Goal: Task Accomplishment & Management: Manage account settings

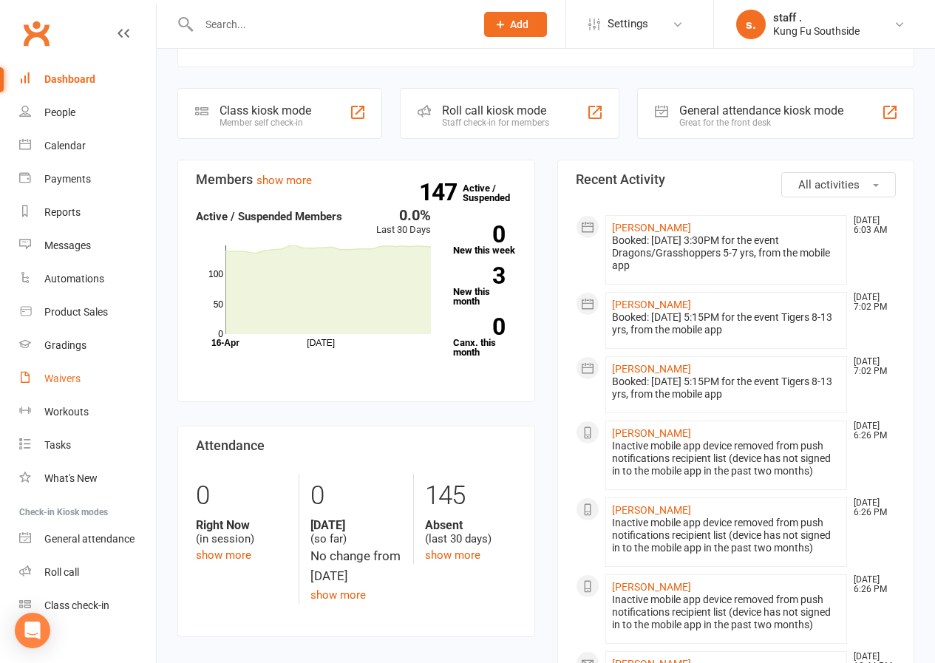
click at [79, 386] on link "Waivers" at bounding box center [87, 378] width 137 height 33
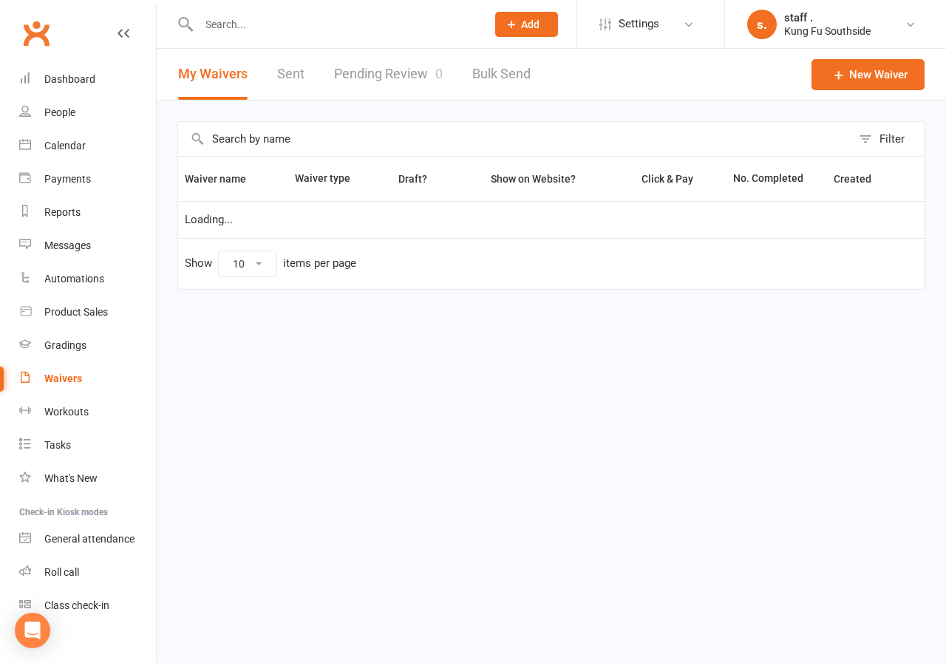
click at [368, 77] on link "Pending Review 0" at bounding box center [388, 74] width 109 height 51
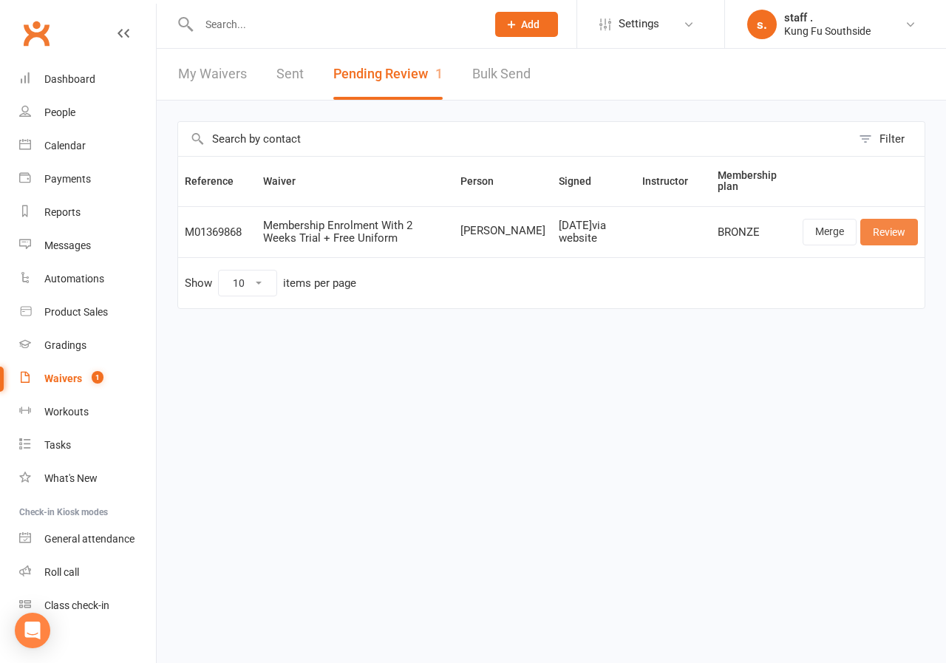
click at [886, 235] on link "Review" at bounding box center [889, 232] width 58 height 27
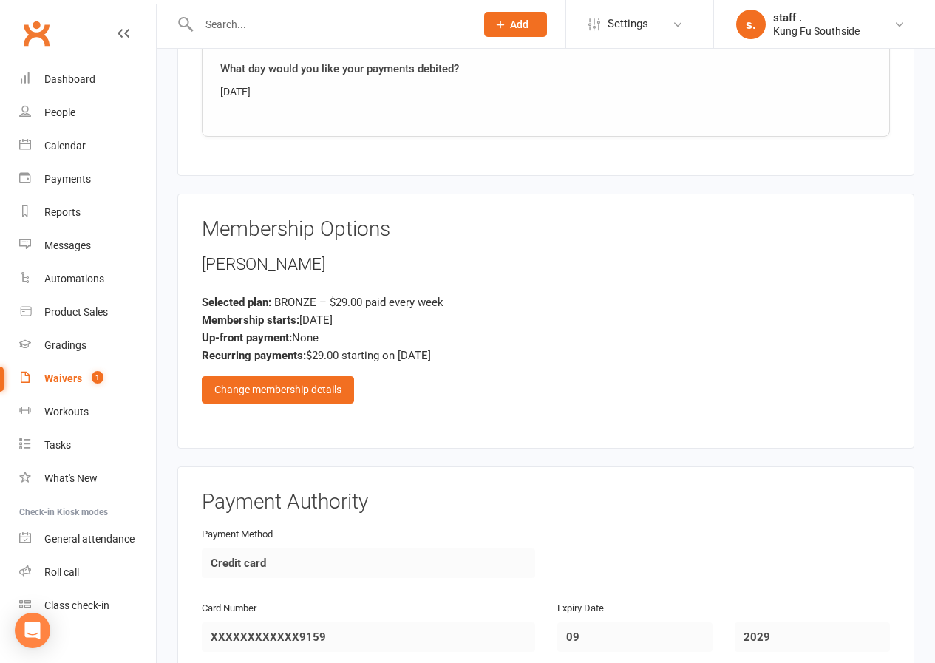
scroll to position [1922, 0]
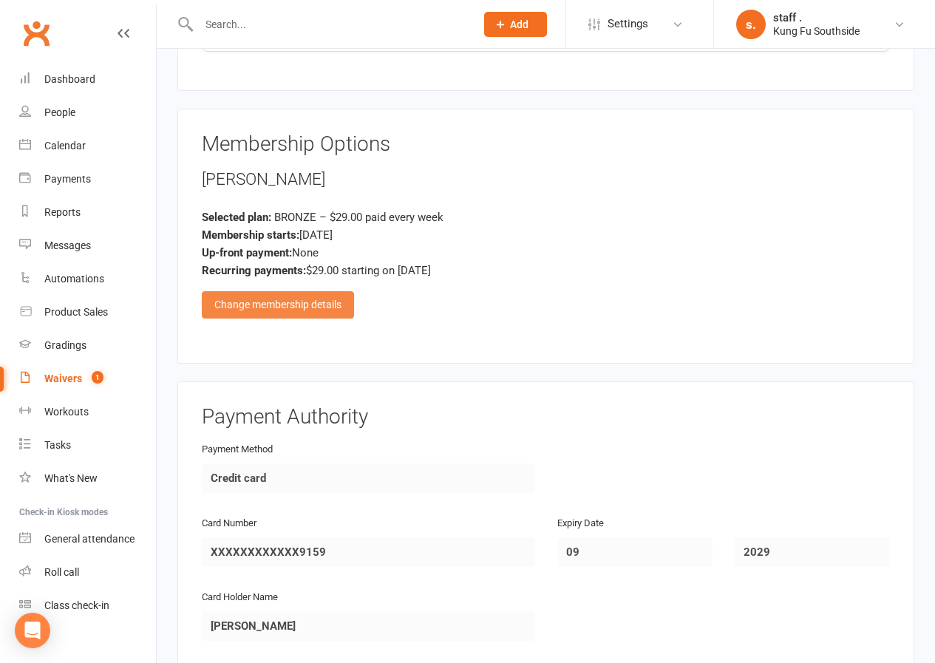
click at [302, 308] on div "Change membership details" at bounding box center [278, 304] width 152 height 27
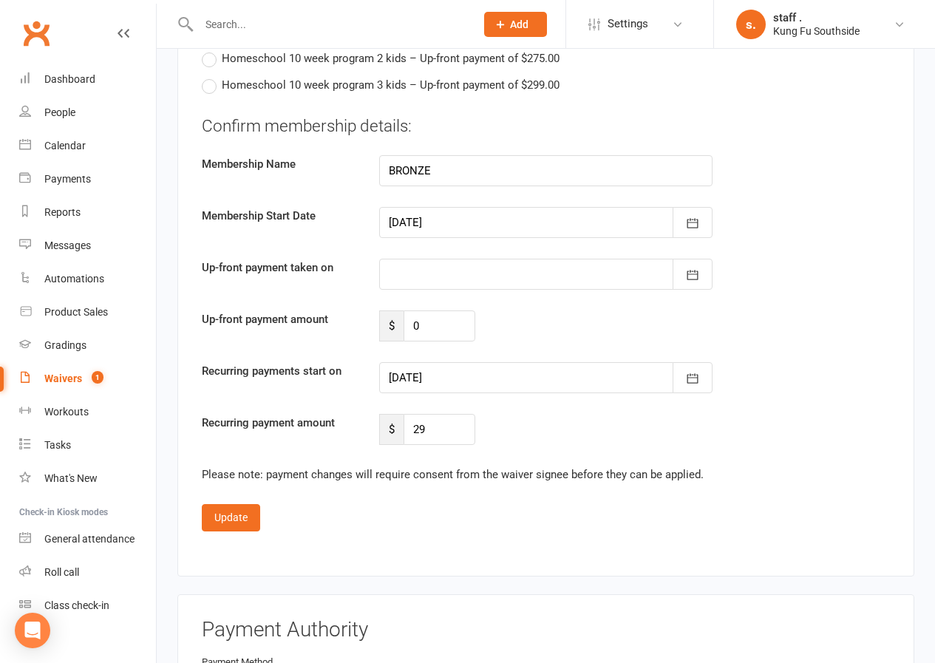
scroll to position [3031, 0]
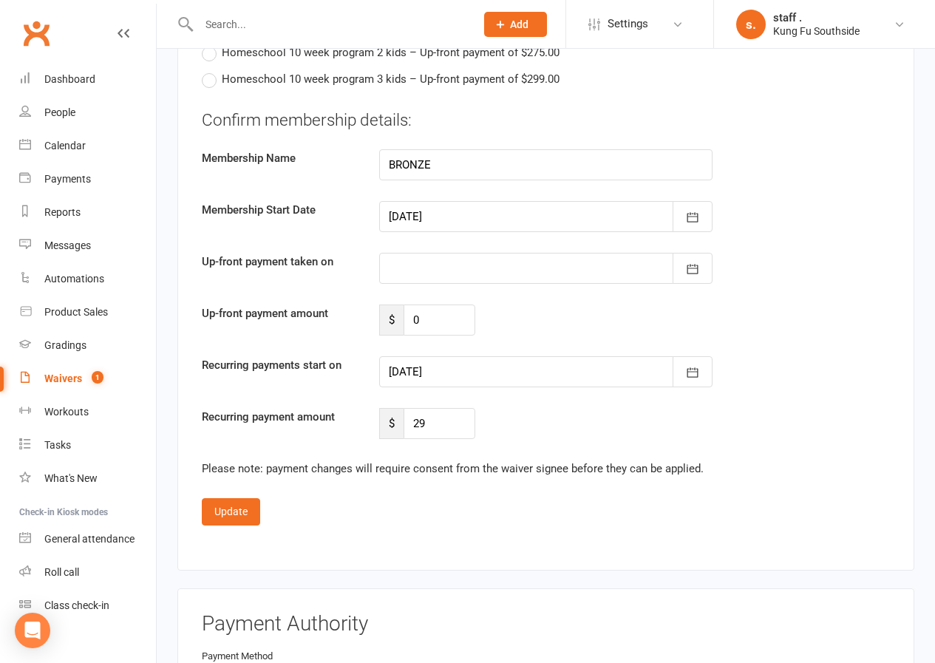
click at [422, 380] on div at bounding box center [545, 371] width 333 height 31
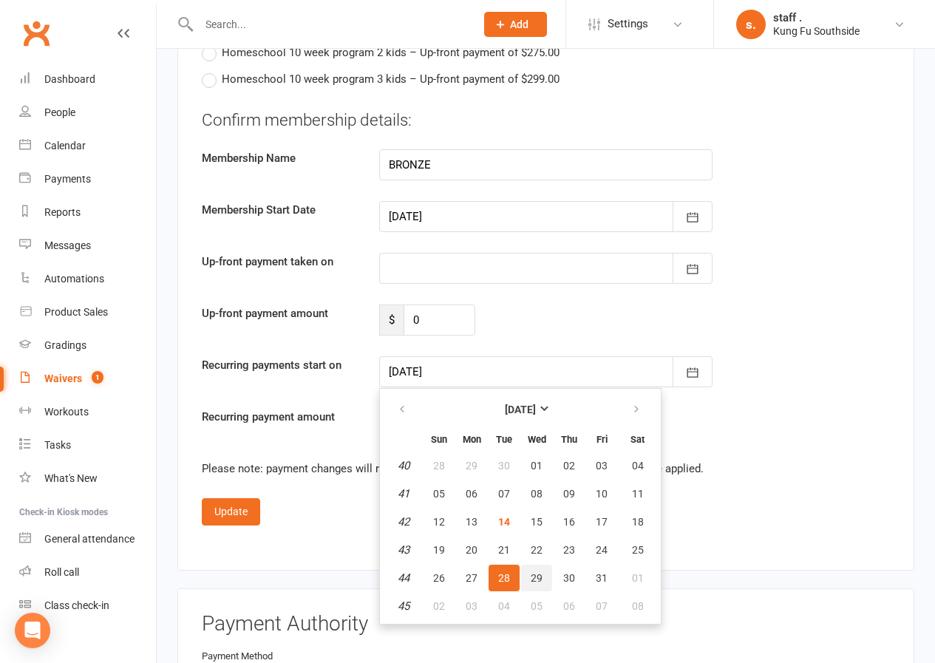
click at [537, 576] on span "29" at bounding box center [537, 578] width 12 height 12
type input "[DATE]"
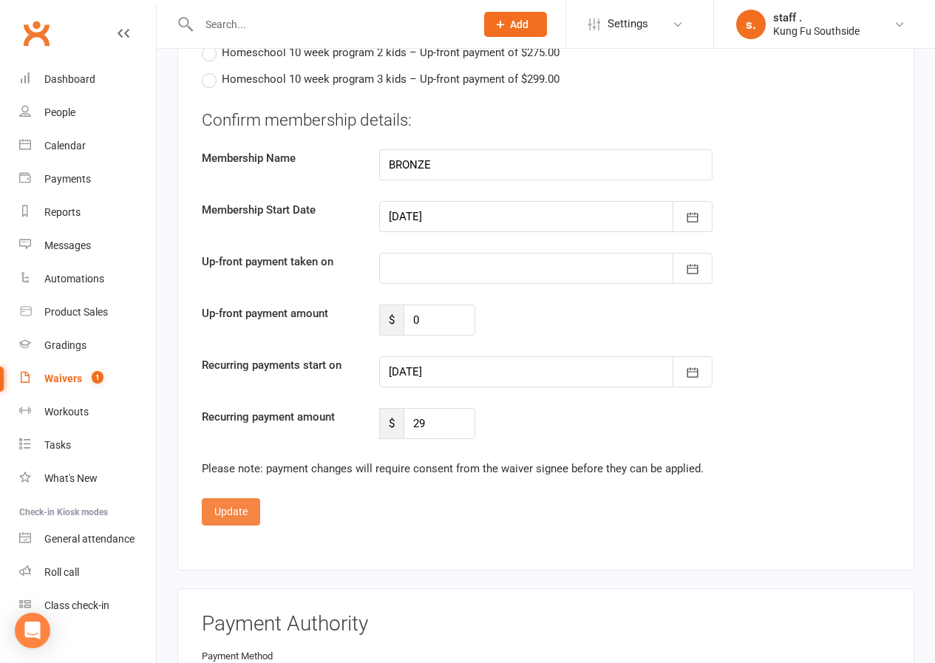
click at [230, 511] on button "Update" at bounding box center [231, 511] width 58 height 27
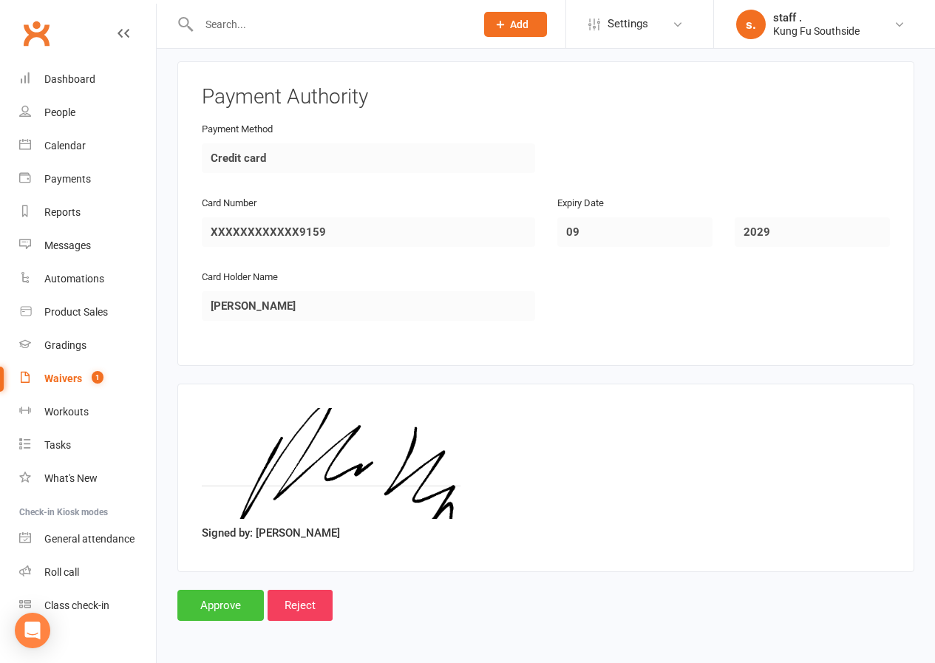
click at [203, 602] on input "Approve" at bounding box center [220, 605] width 86 height 31
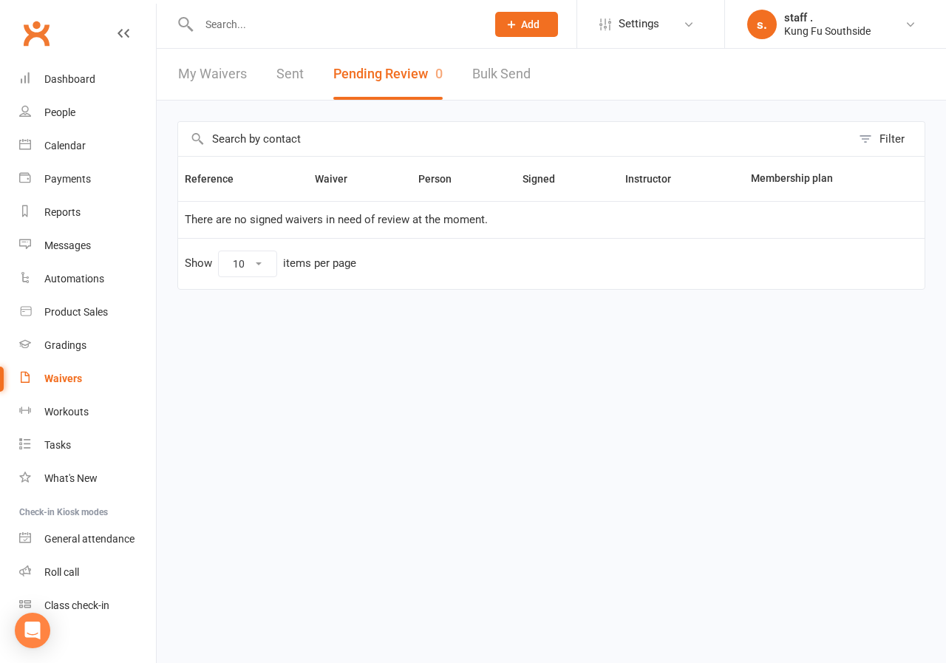
click at [222, 24] on input "text" at bounding box center [335, 24] width 282 height 21
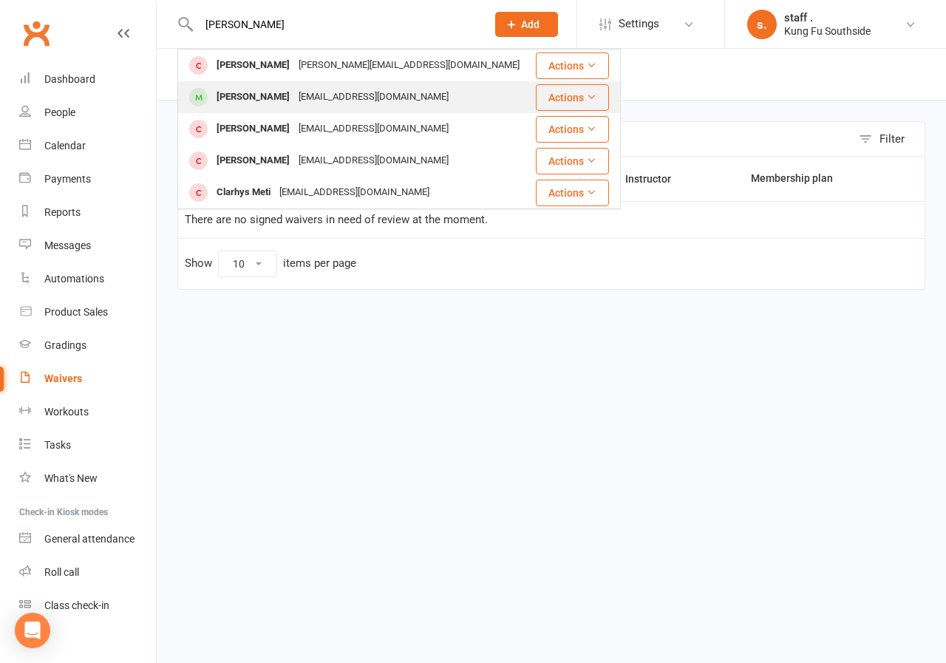
type input "rhys"
click at [238, 95] on div "Rhys Bosley" at bounding box center [253, 96] width 82 height 21
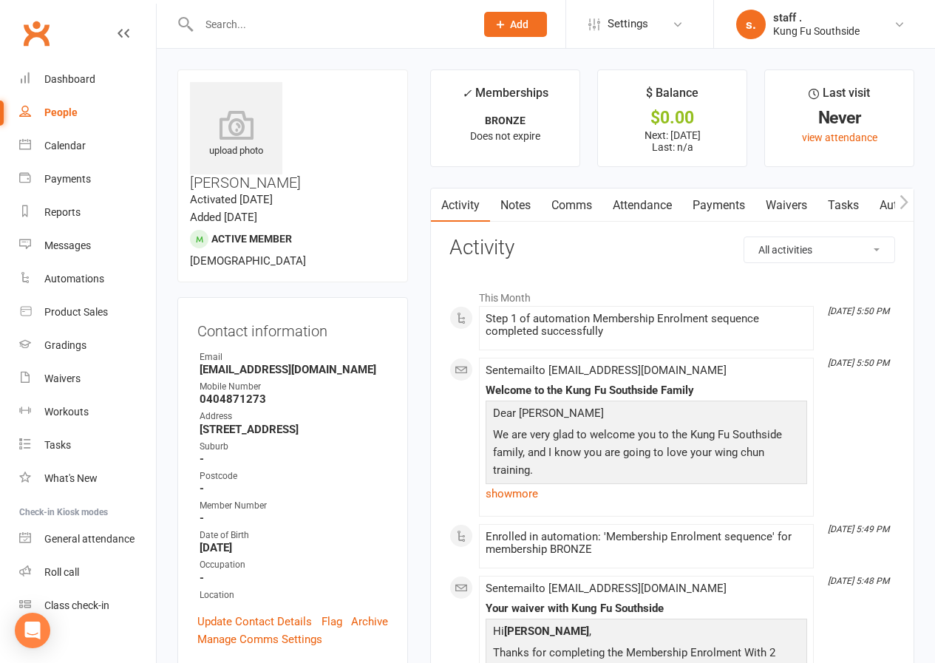
click at [905, 212] on button "button" at bounding box center [904, 204] width 18 height 33
click at [902, 211] on button "button" at bounding box center [904, 204] width 18 height 33
click at [888, 210] on link "Mobile App" at bounding box center [875, 205] width 80 height 34
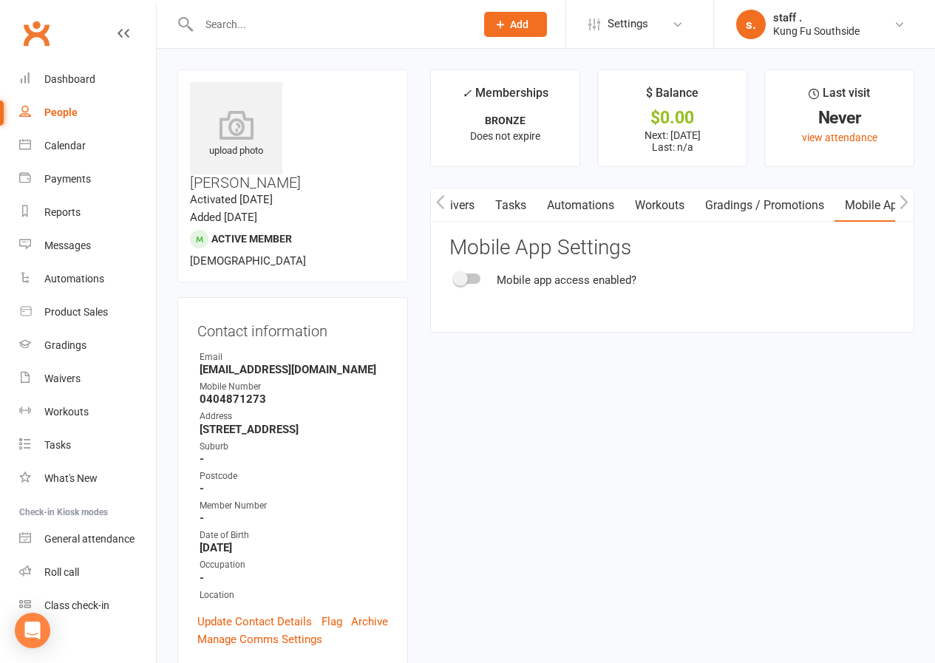
click at [464, 282] on span at bounding box center [460, 278] width 15 height 15
click at [455, 276] on input "checkbox" at bounding box center [455, 276] width 0 height 0
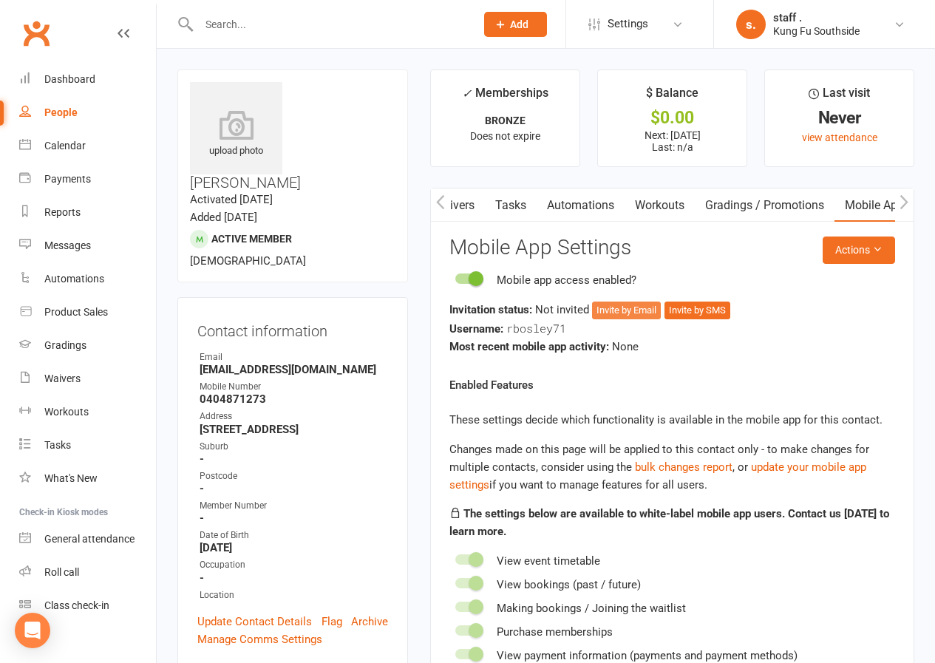
click at [630, 317] on button "Invite by Email" at bounding box center [626, 311] width 69 height 18
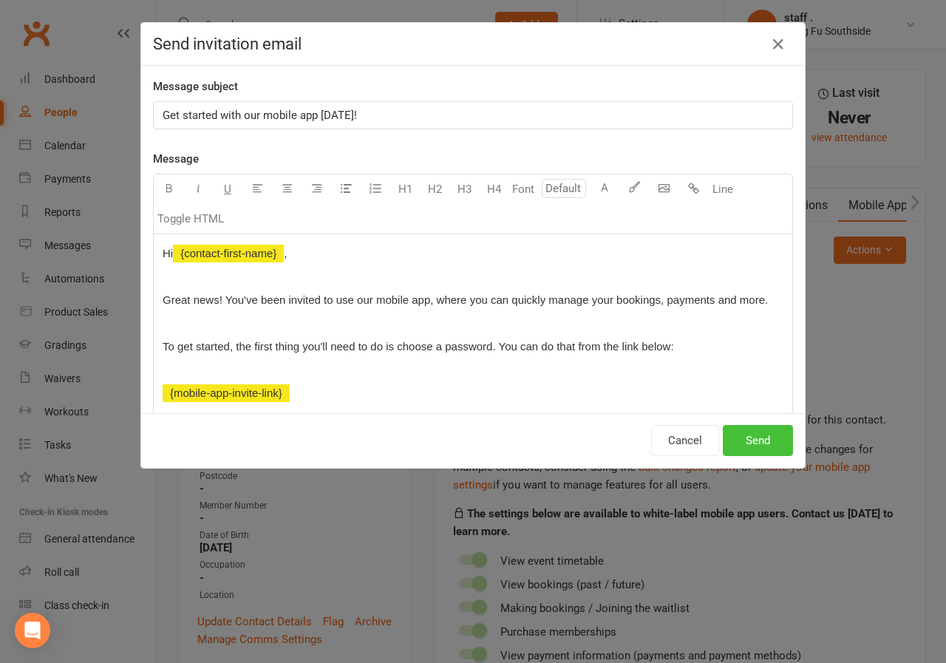
click at [753, 451] on button "Send" at bounding box center [758, 440] width 70 height 31
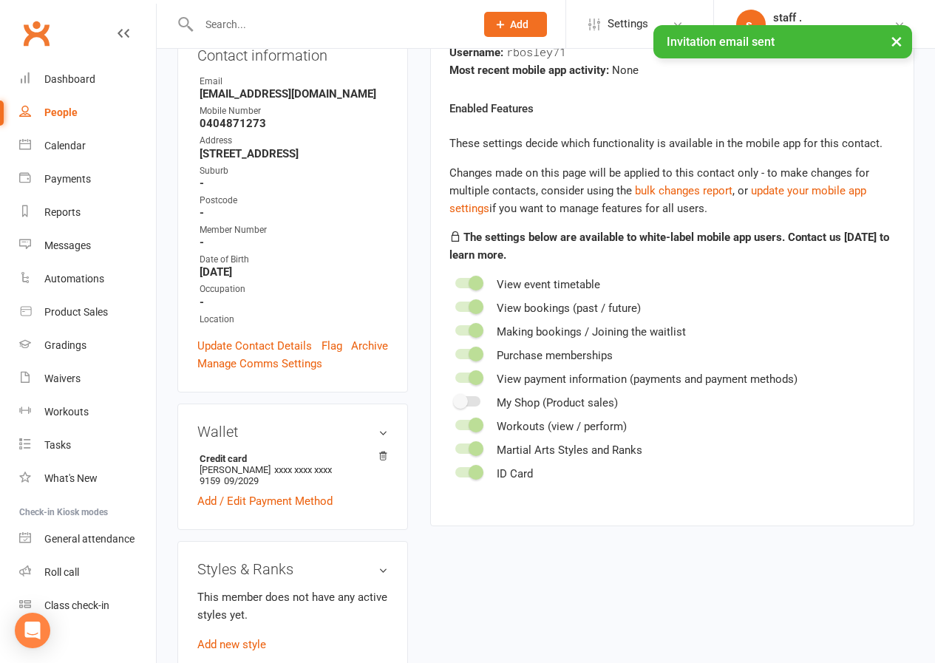
scroll to position [296, 0]
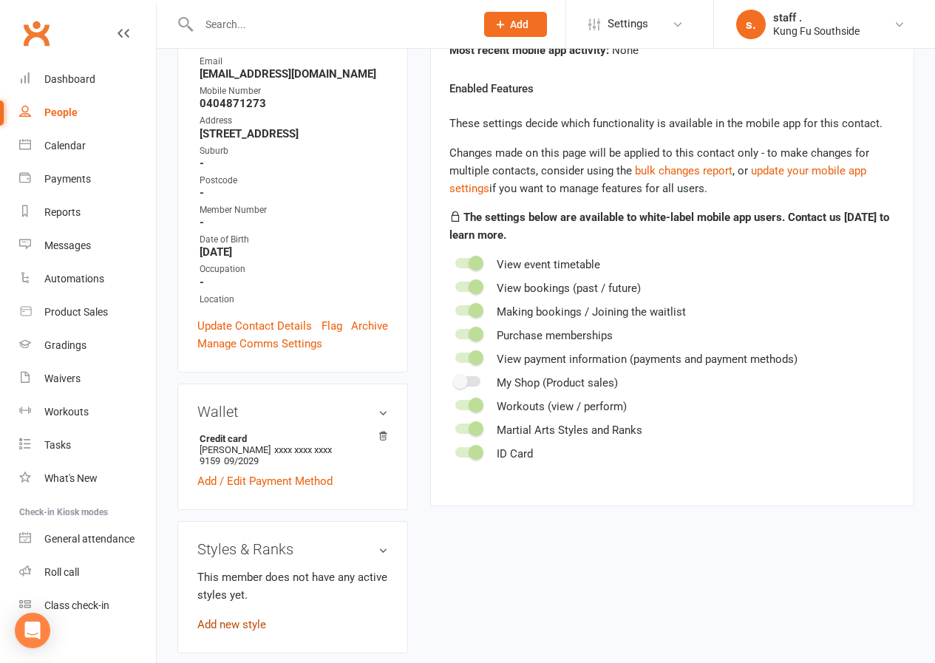
click at [263, 618] on link "Add new style" at bounding box center [231, 624] width 69 height 13
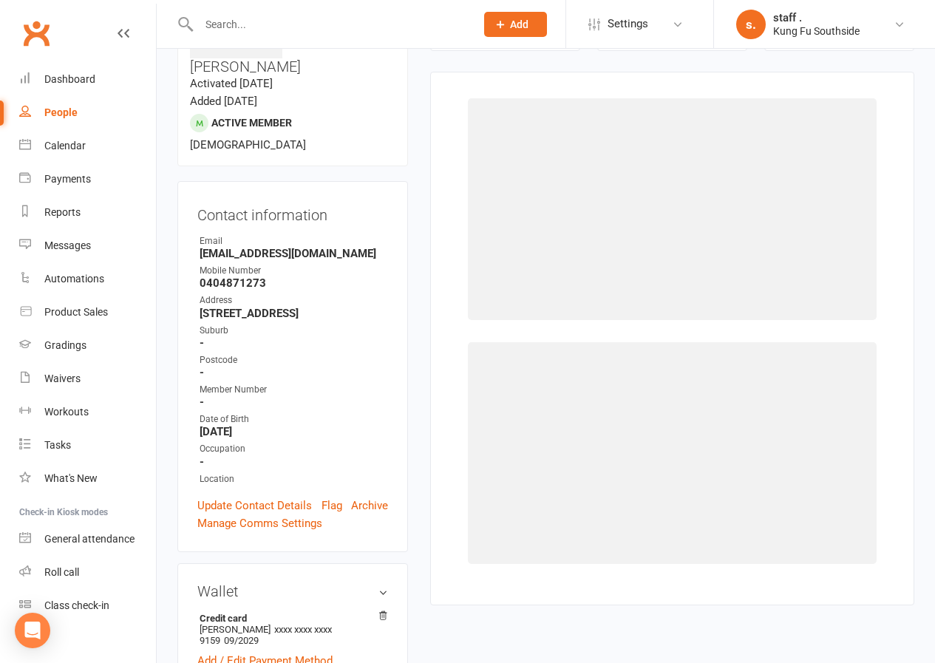
scroll to position [114, 0]
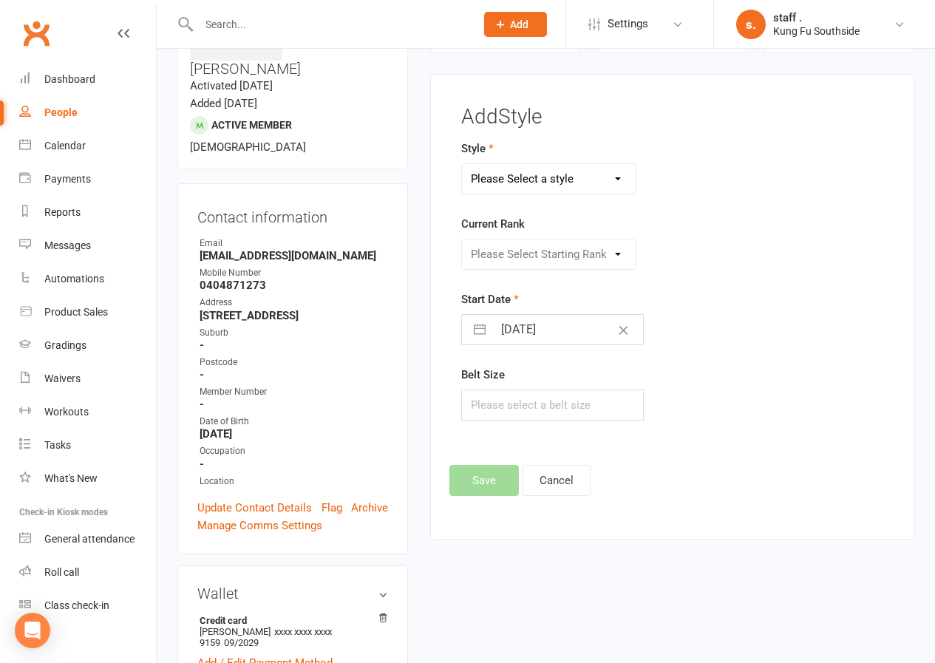
click at [486, 177] on select "Please Select a style Adults Wing Chun Dragons Fitness Training Grasshoppers Ir…" at bounding box center [549, 179] width 174 height 30
select select "726"
click at [462, 164] on select "Please Select a style Adults Wing Chun Dragons Fitness Training Grasshoppers Ir…" at bounding box center [549, 179] width 174 height 30
click at [502, 248] on select "Please Select Starting Rank Level 0 Level1 level2 Level3 Level4 Level5 Level6 L…" at bounding box center [549, 254] width 174 height 30
select select "6534"
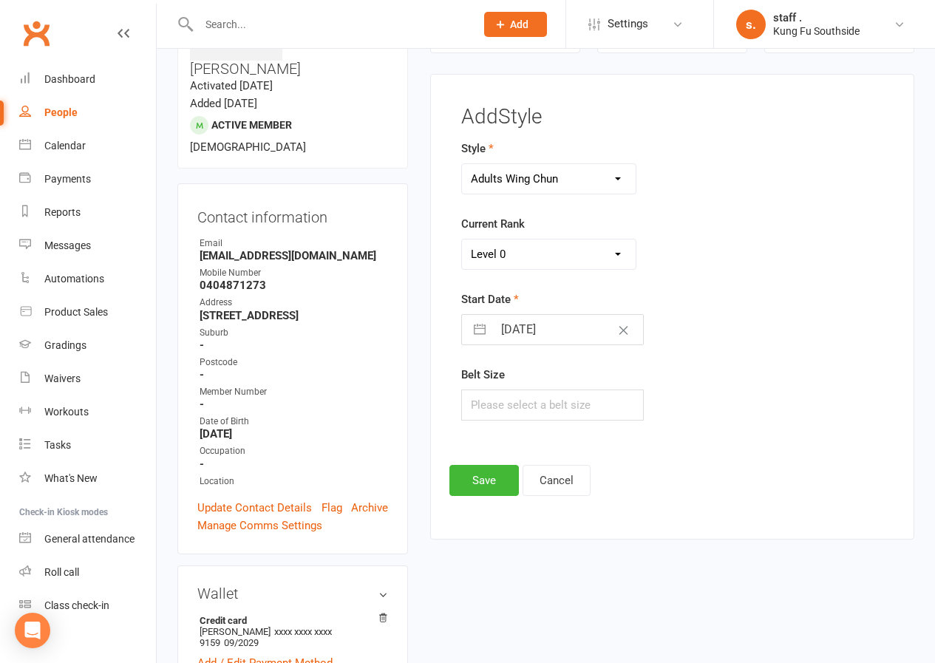
click at [462, 239] on select "Please Select Starting Rank Level 0 Level1 level2 Level3 Level4 Level5 Level6 L…" at bounding box center [549, 254] width 174 height 30
click at [470, 480] on button "Save" at bounding box center [483, 480] width 69 height 31
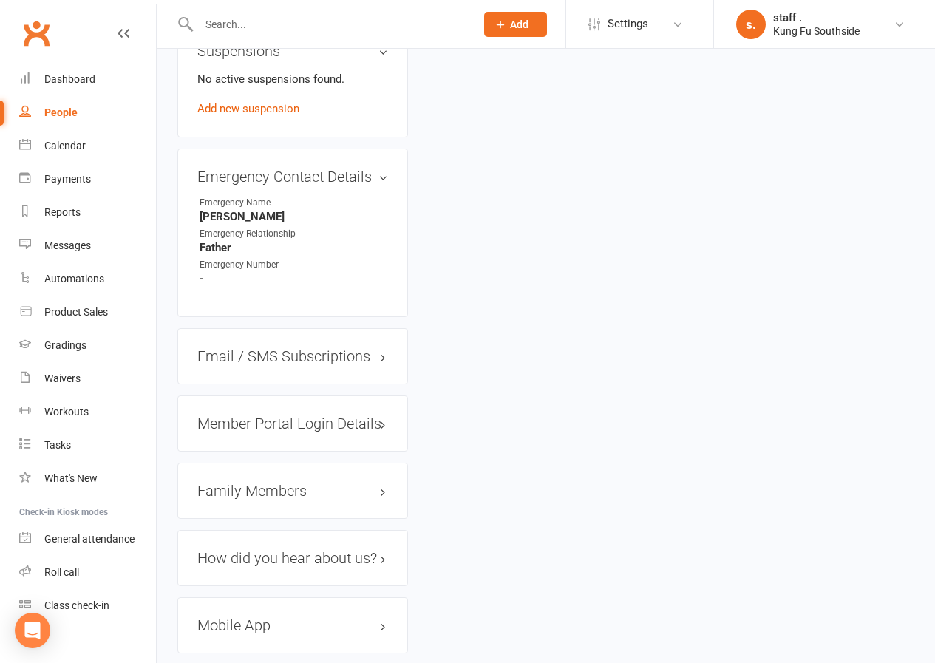
scroll to position [1255, 0]
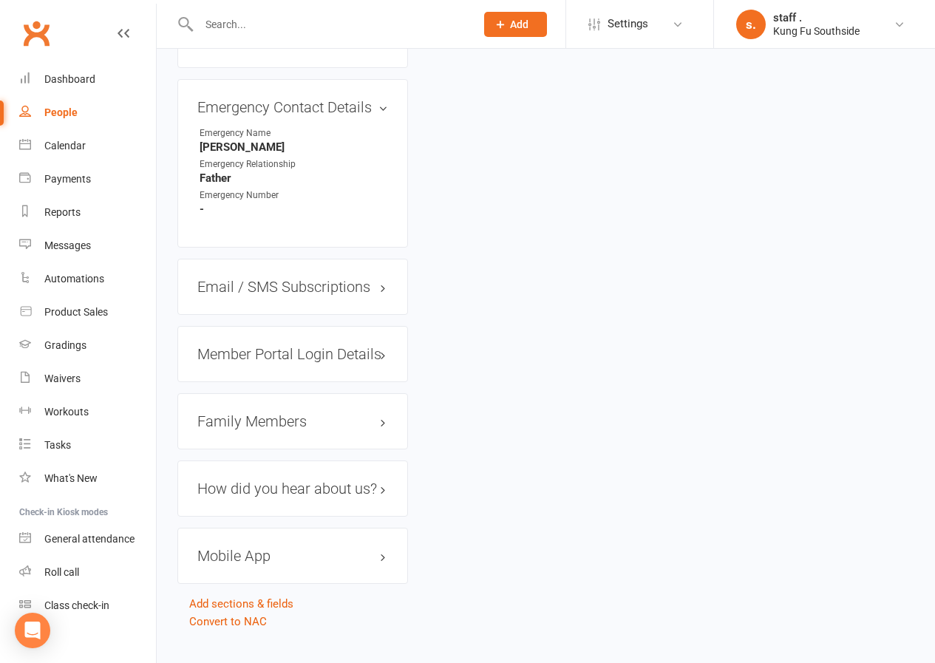
click at [279, 548] on h3 "Mobile App" at bounding box center [292, 556] width 191 height 16
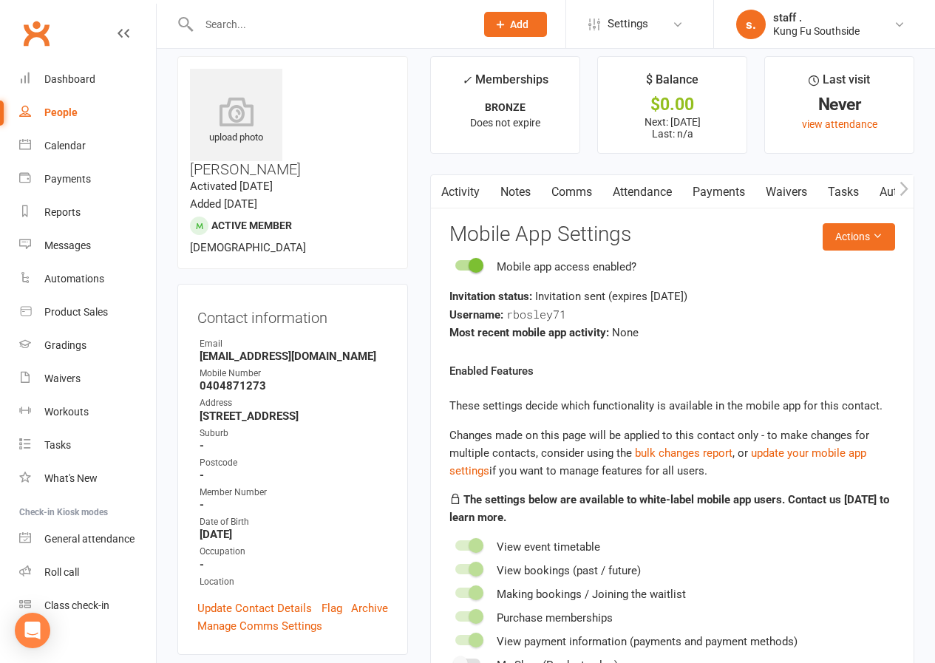
scroll to position [0, 0]
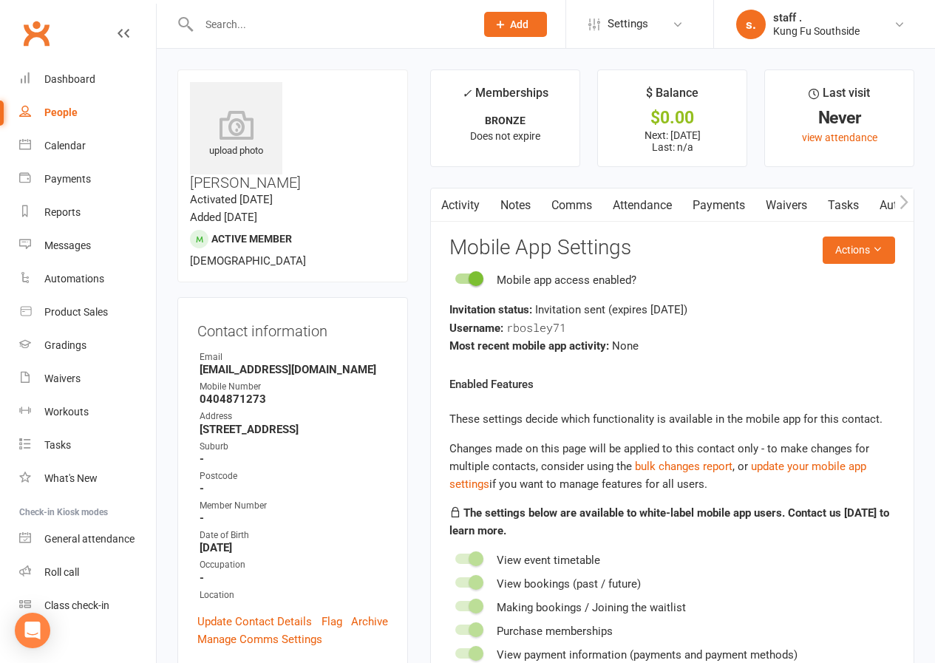
click at [911, 203] on button "button" at bounding box center [904, 204] width 18 height 33
click at [886, 206] on link "Workouts" at bounding box center [881, 205] width 70 height 34
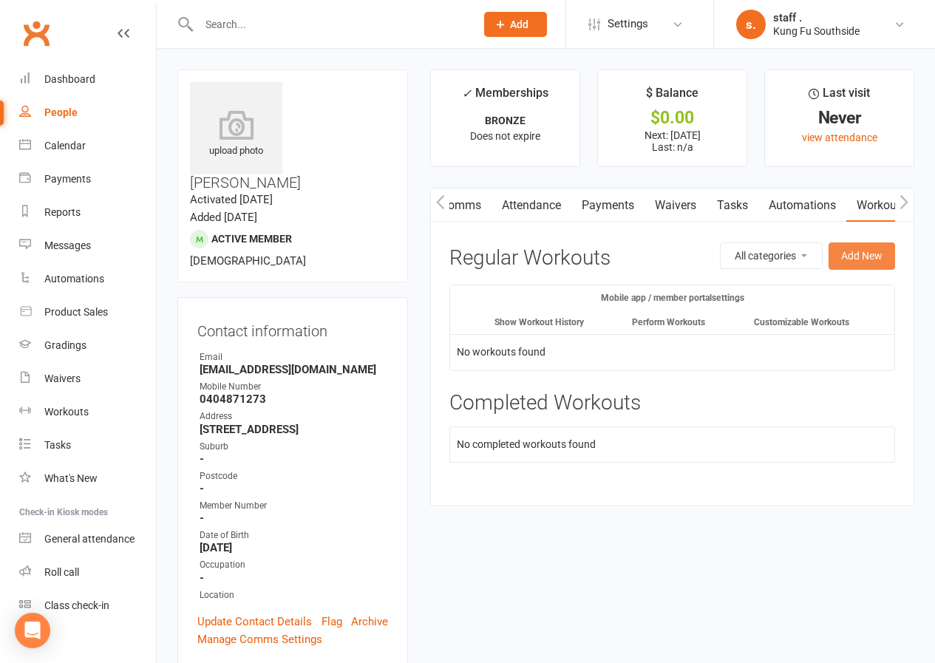
click at [853, 249] on button "Add New" at bounding box center [862, 255] width 67 height 27
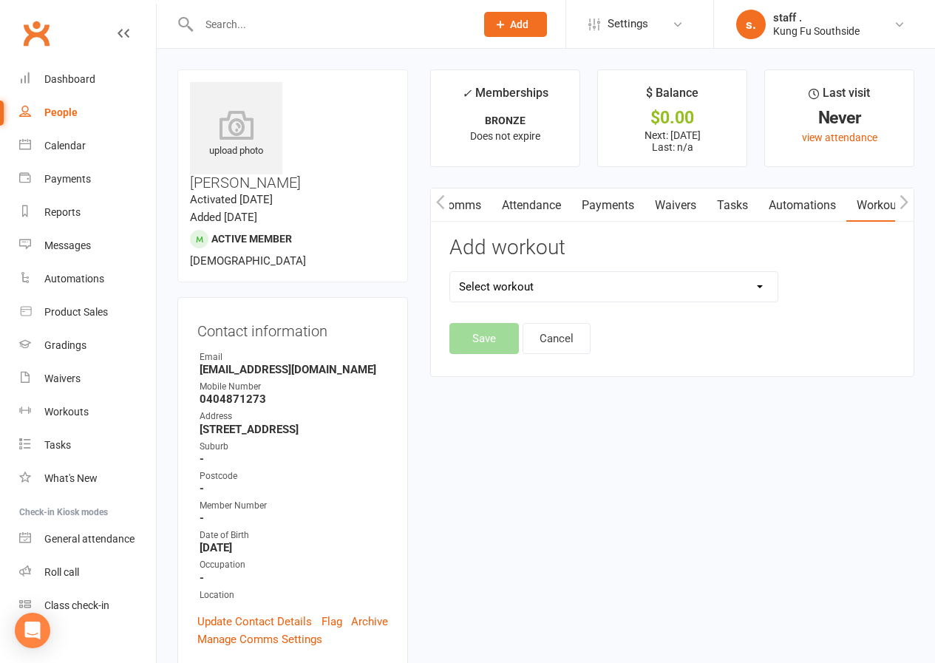
click at [619, 284] on select "Select workout" at bounding box center [613, 287] width 327 height 30
select select "632"
click at [450, 272] on select "Select workout Chum Kil Level 1 Level 2 Level 3 Level 4 Level 5 Siu Lim Tao Win…" at bounding box center [613, 287] width 327 height 30
click at [503, 331] on button "Save" at bounding box center [483, 338] width 69 height 31
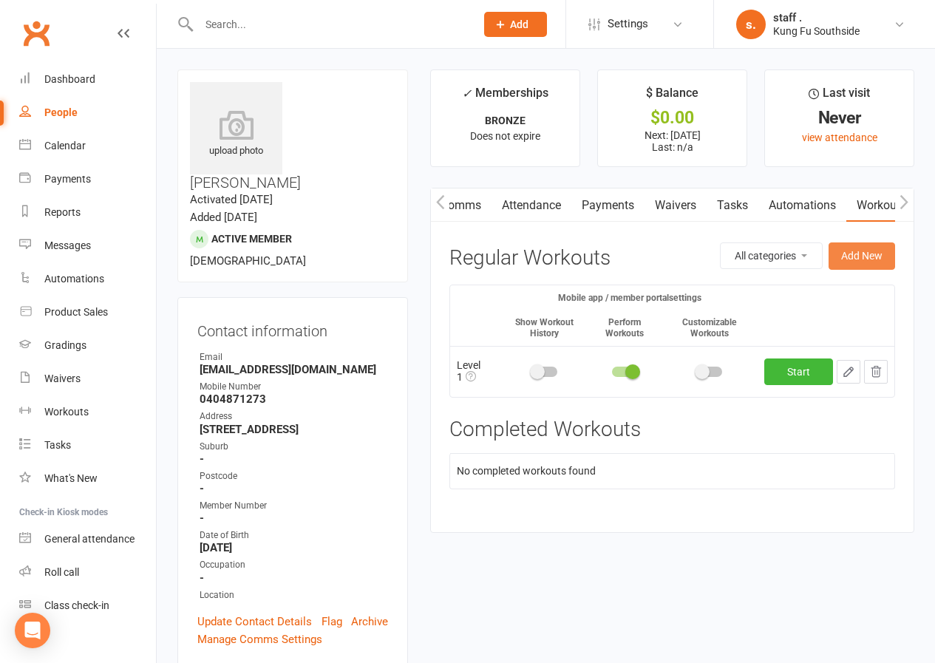
click at [841, 259] on button "Add New" at bounding box center [862, 255] width 67 height 27
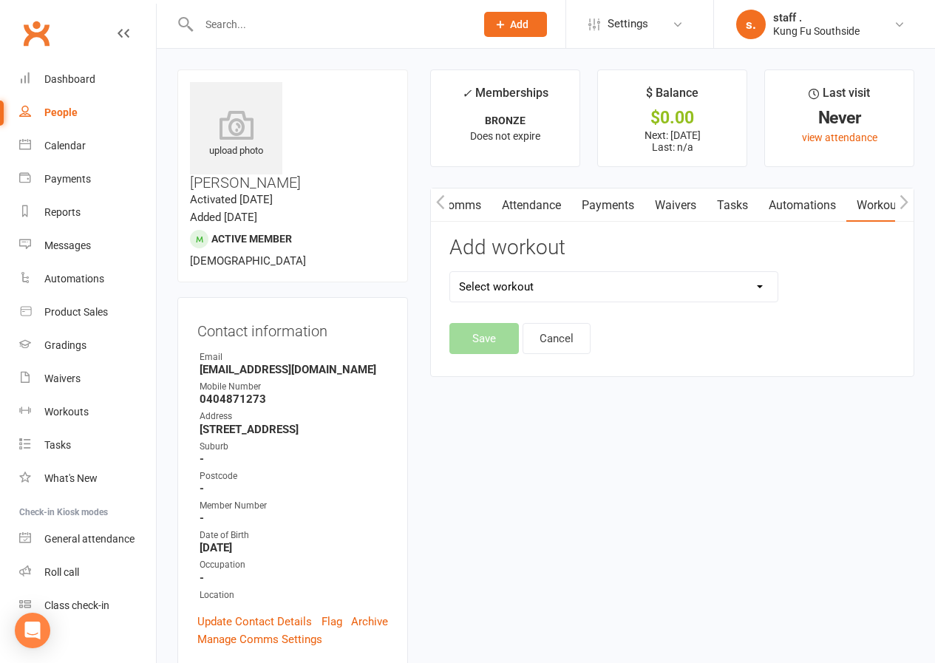
click at [521, 295] on select "Select workout Chum Kil Level 1 Level 2 Level 3 Level 4 Level 5 Siu Lim Tao Win…" at bounding box center [613, 287] width 327 height 30
select select "5999"
click at [450, 272] on select "Select workout Chum Kil Level 1 Level 2 Level 3 Level 4 Level 5 Siu Lim Tao Win…" at bounding box center [613, 287] width 327 height 30
click at [490, 347] on button "Save" at bounding box center [483, 338] width 69 height 31
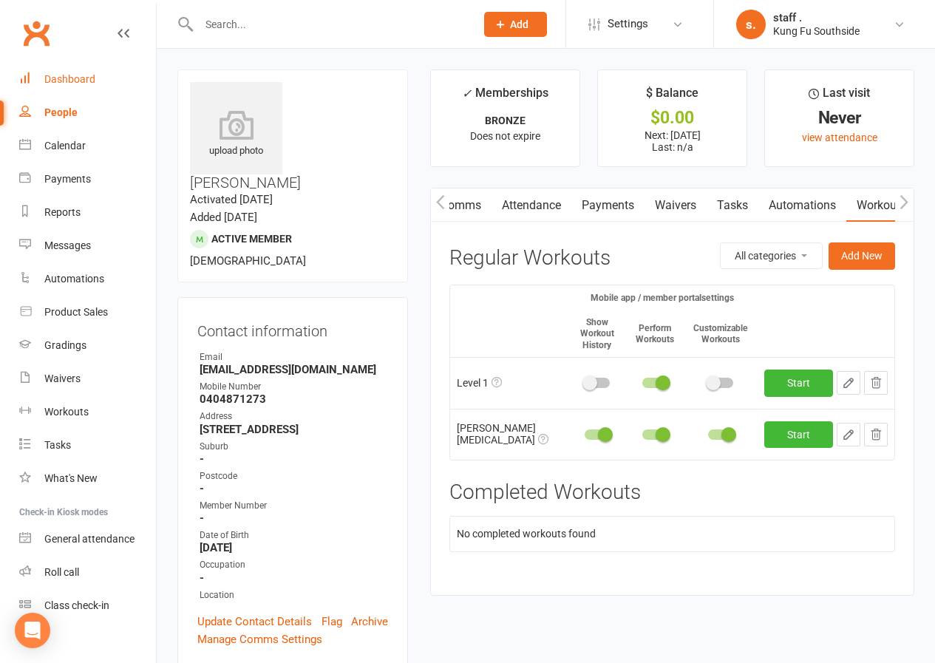
click at [61, 74] on div "Dashboard" at bounding box center [69, 79] width 51 height 12
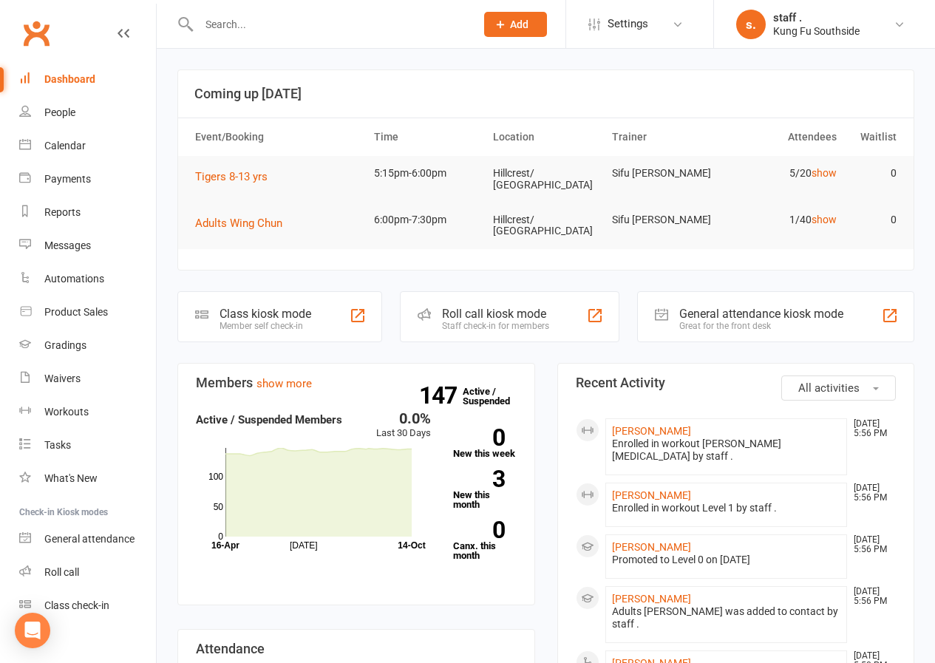
click at [67, 80] on div "Dashboard" at bounding box center [69, 79] width 51 height 12
